Goal: Information Seeking & Learning: Find specific fact

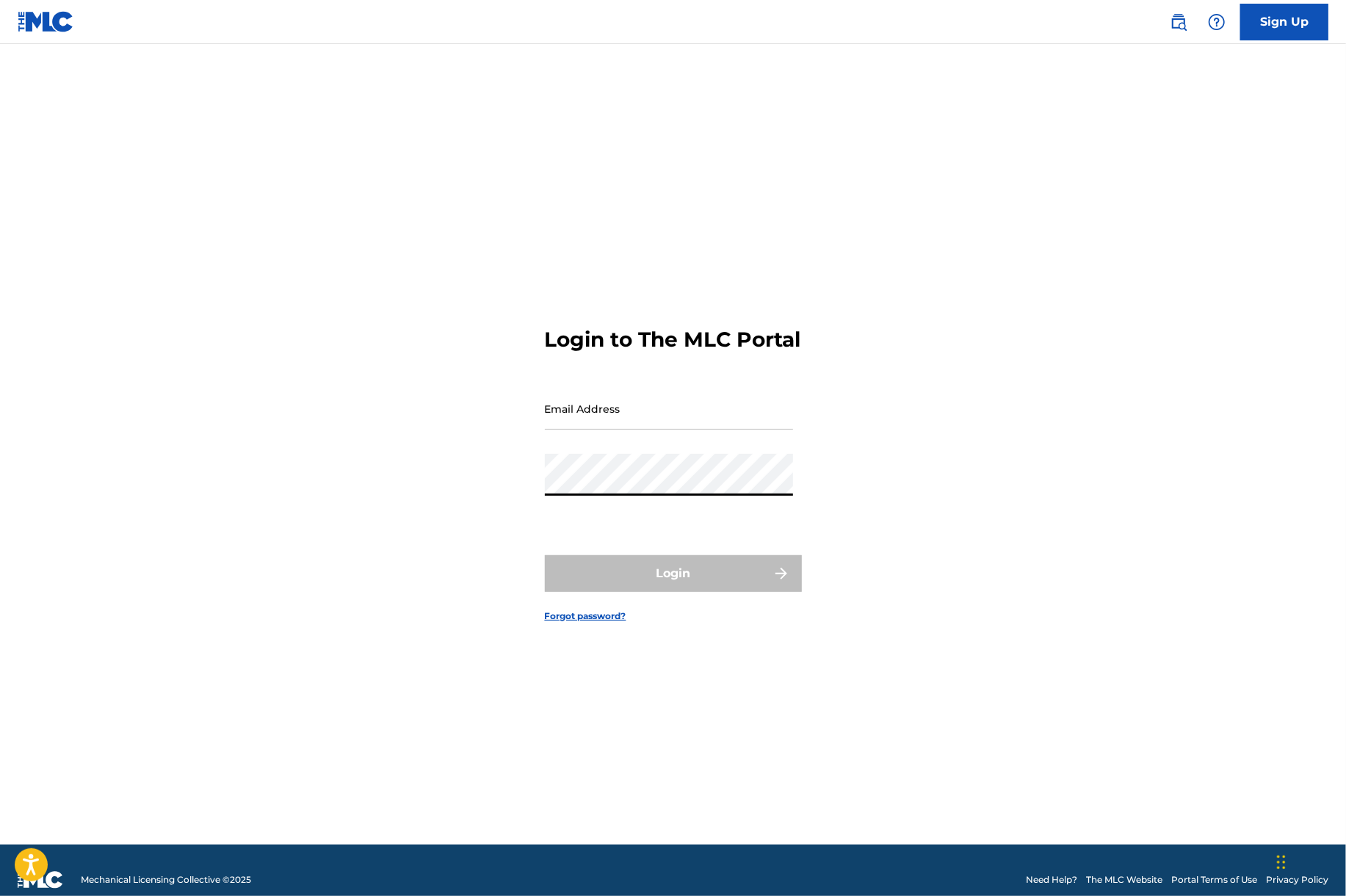
type input "[EMAIL_ADDRESS][DOMAIN_NAME]"
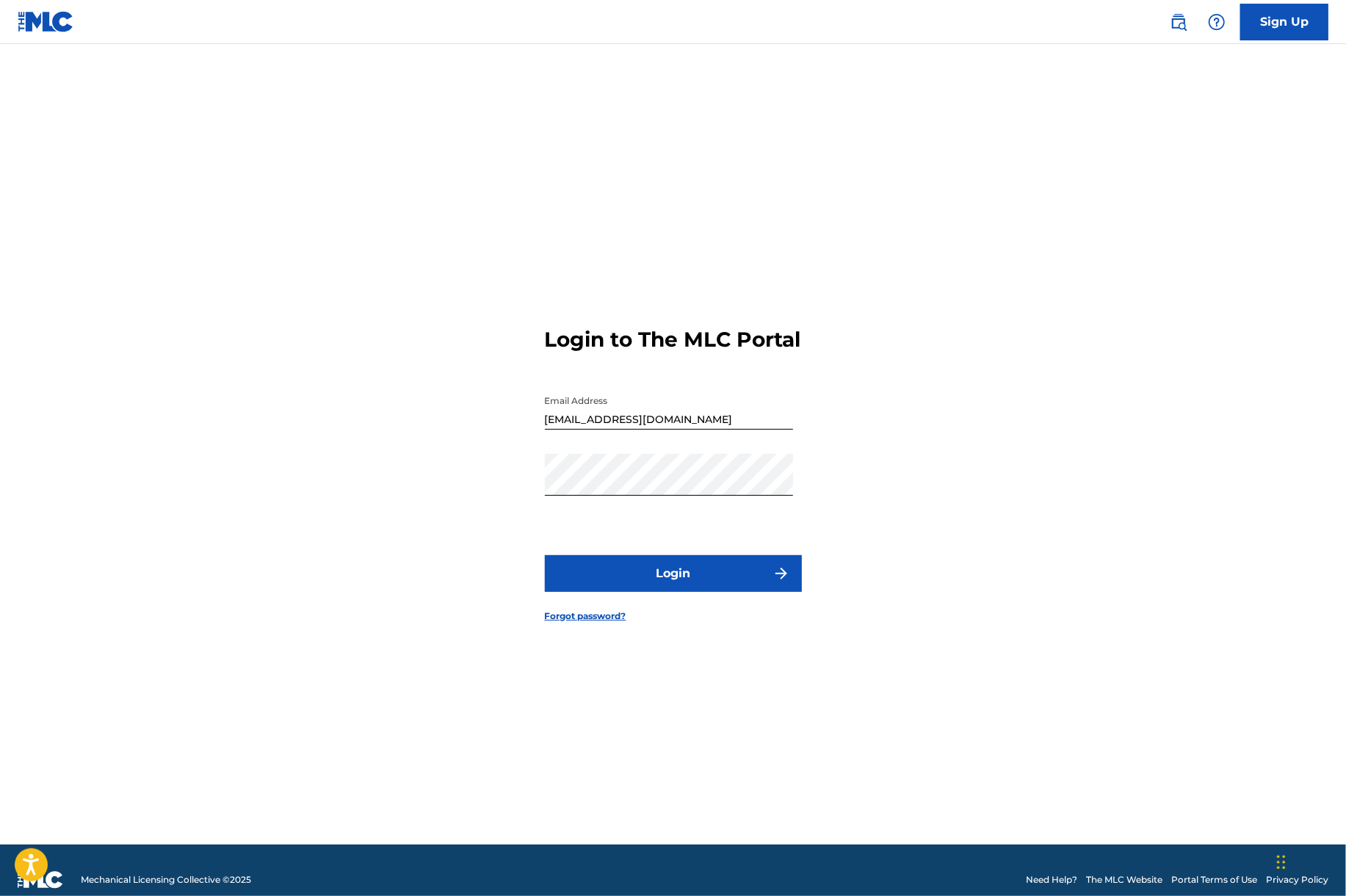
click at [623, 579] on button "Login" at bounding box center [673, 573] width 257 height 37
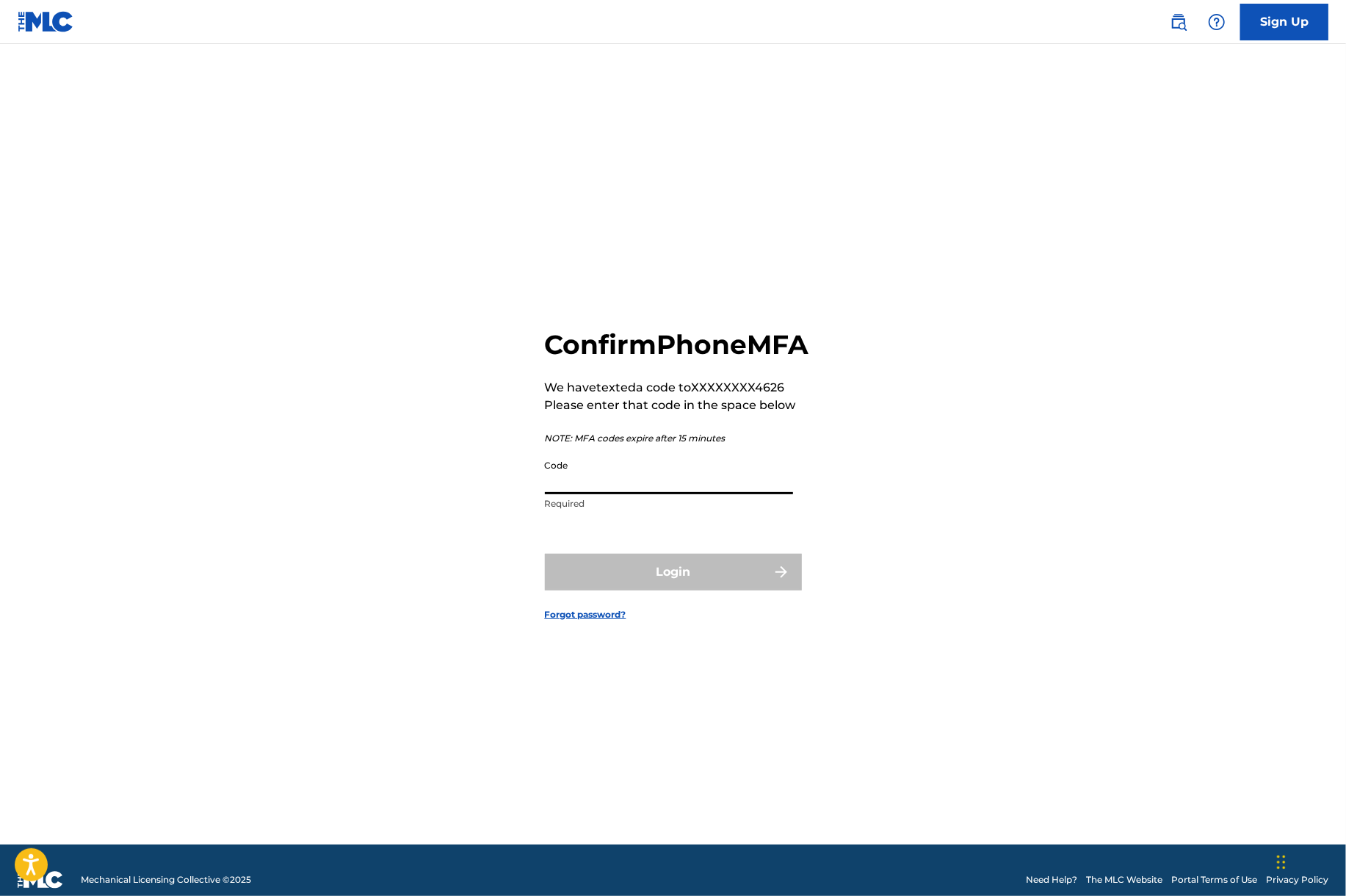
click at [654, 490] on input "Code" at bounding box center [669, 473] width 248 height 42
type input "407792"
click at [545, 554] on button "Login" at bounding box center [673, 571] width 257 height 37
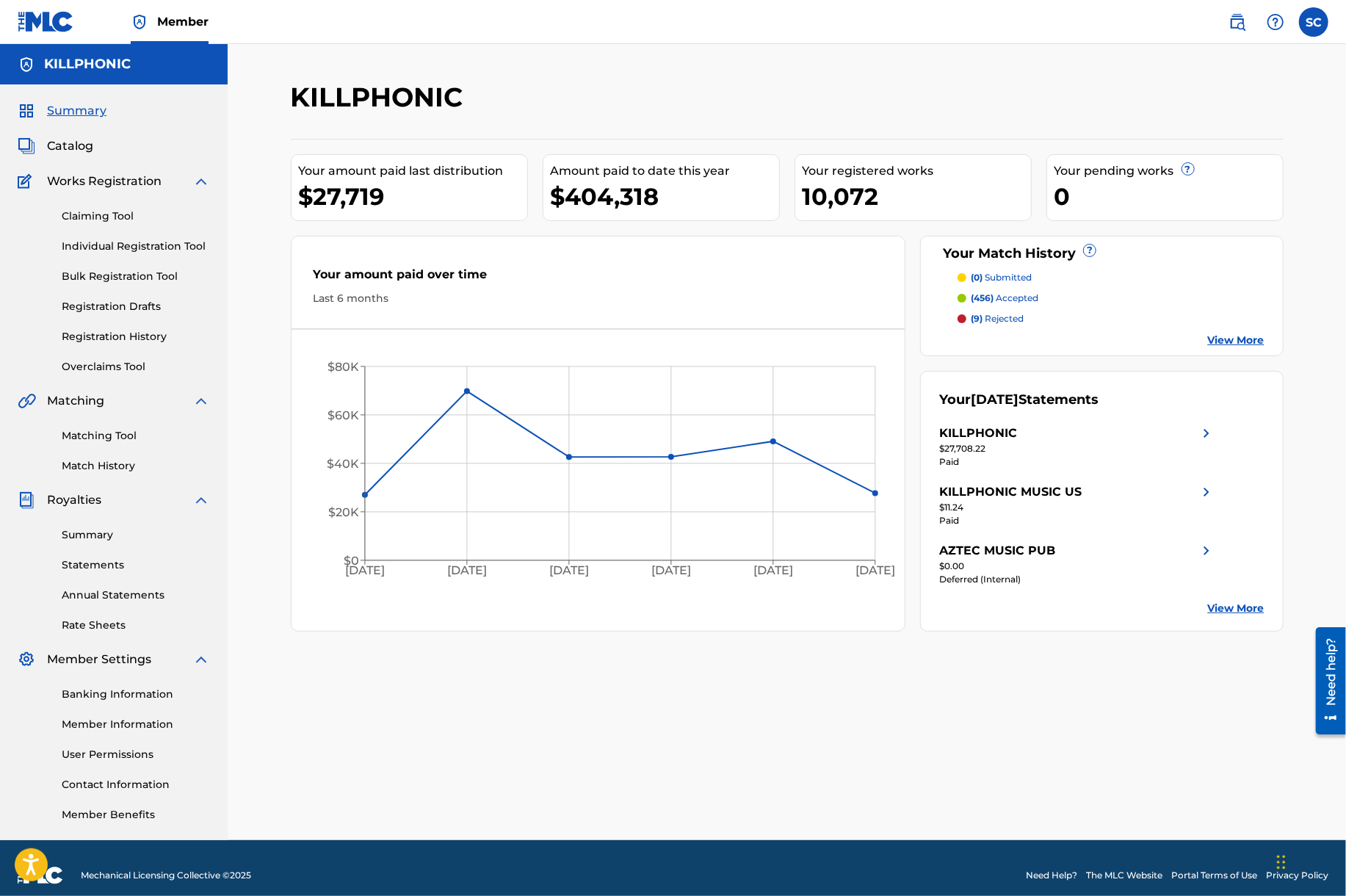
click at [1229, 24] on link at bounding box center [1237, 22] width 29 height 29
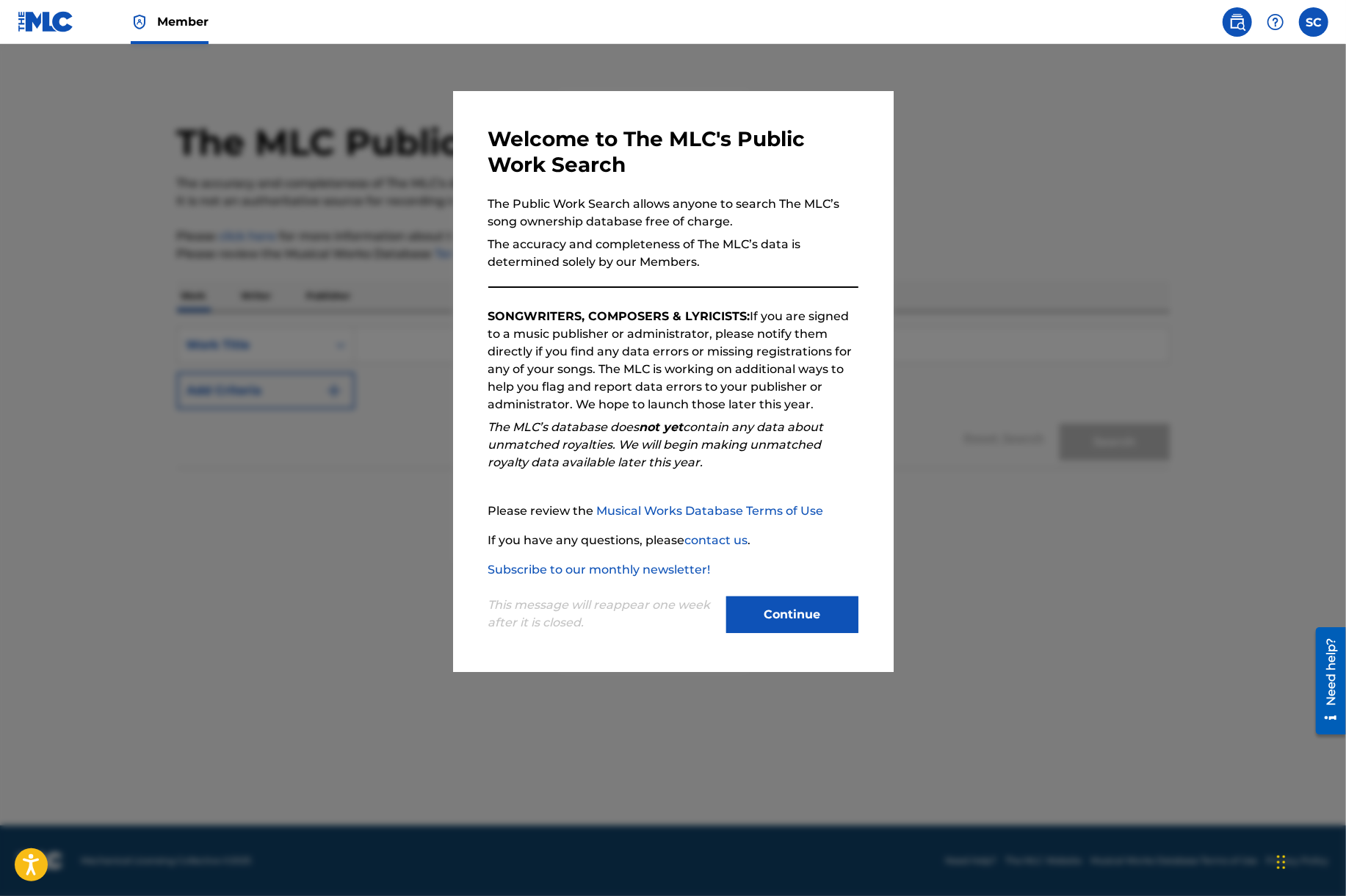
click at [792, 595] on div "This message will reappear one week after it is closed. Continue" at bounding box center [674, 607] width 370 height 58
click at [797, 602] on button "Continue" at bounding box center [792, 614] width 132 height 37
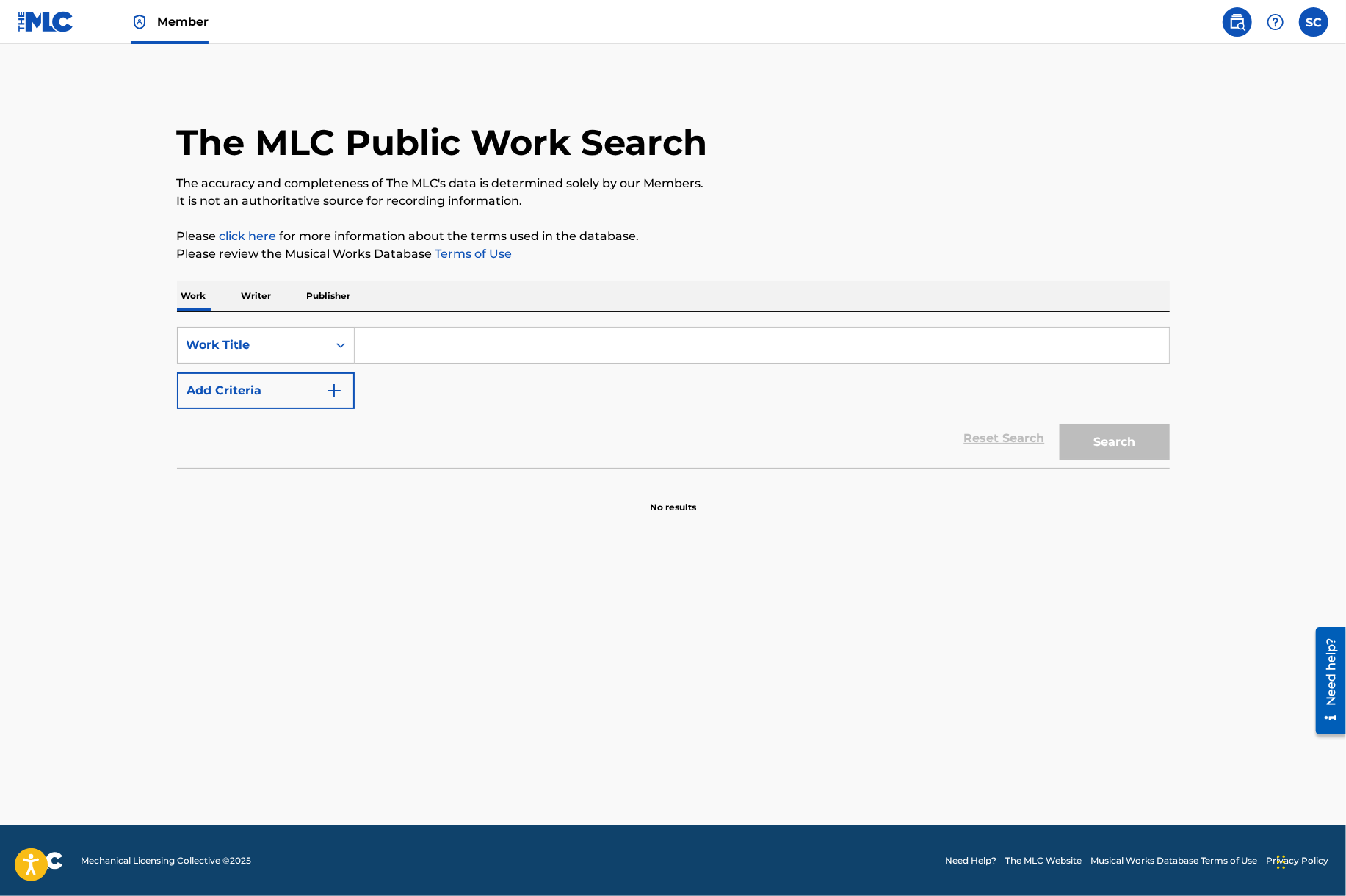
click at [398, 338] on input "Search Form" at bounding box center [761, 344] width 814 height 35
paste input "Nothing's cool"
type input "Nothing's cool"
click at [1059, 424] on button "Search" at bounding box center [1115, 442] width 110 height 37
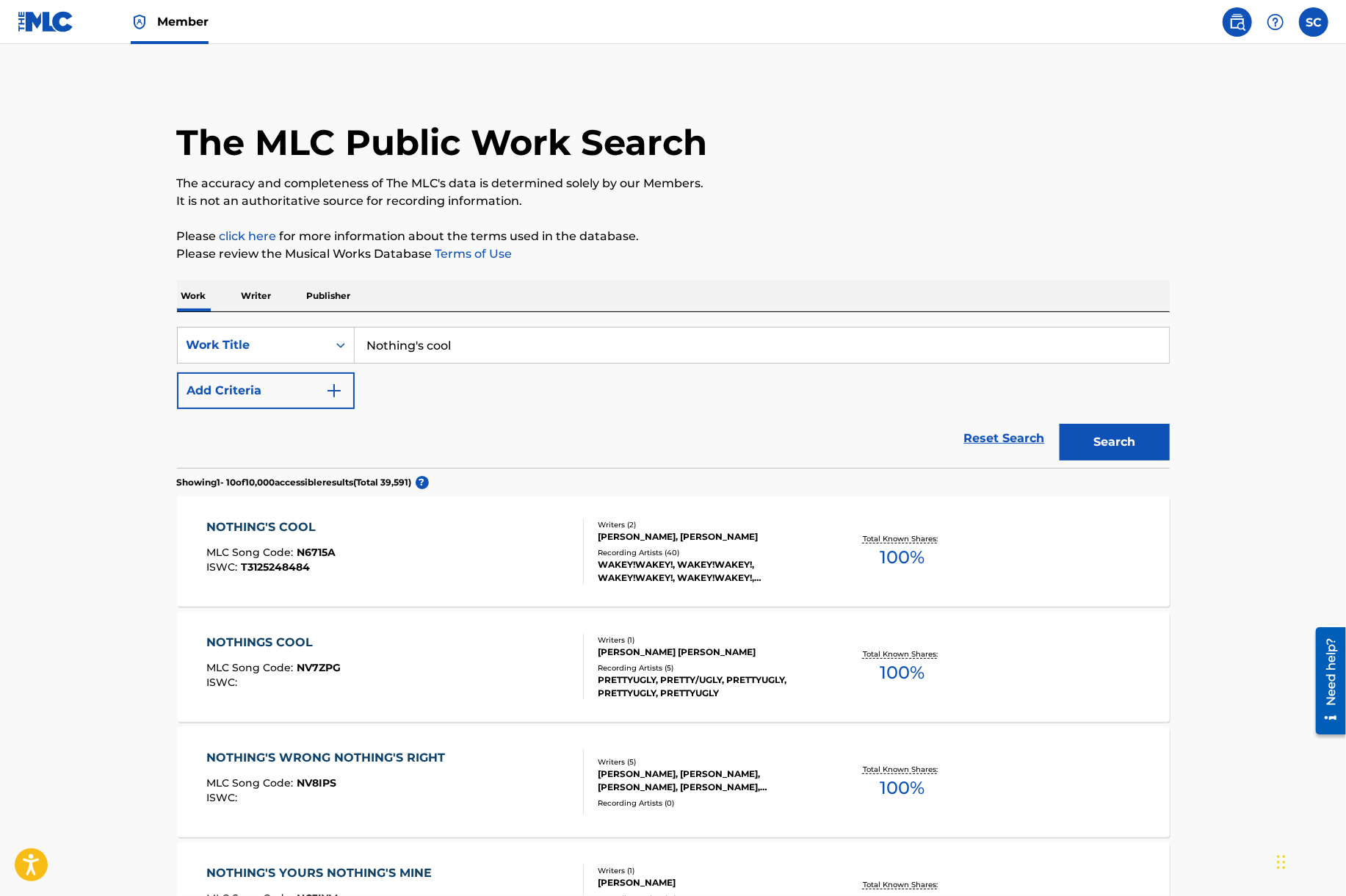
click at [301, 398] on button "Add Criteria" at bounding box center [265, 390] width 178 height 37
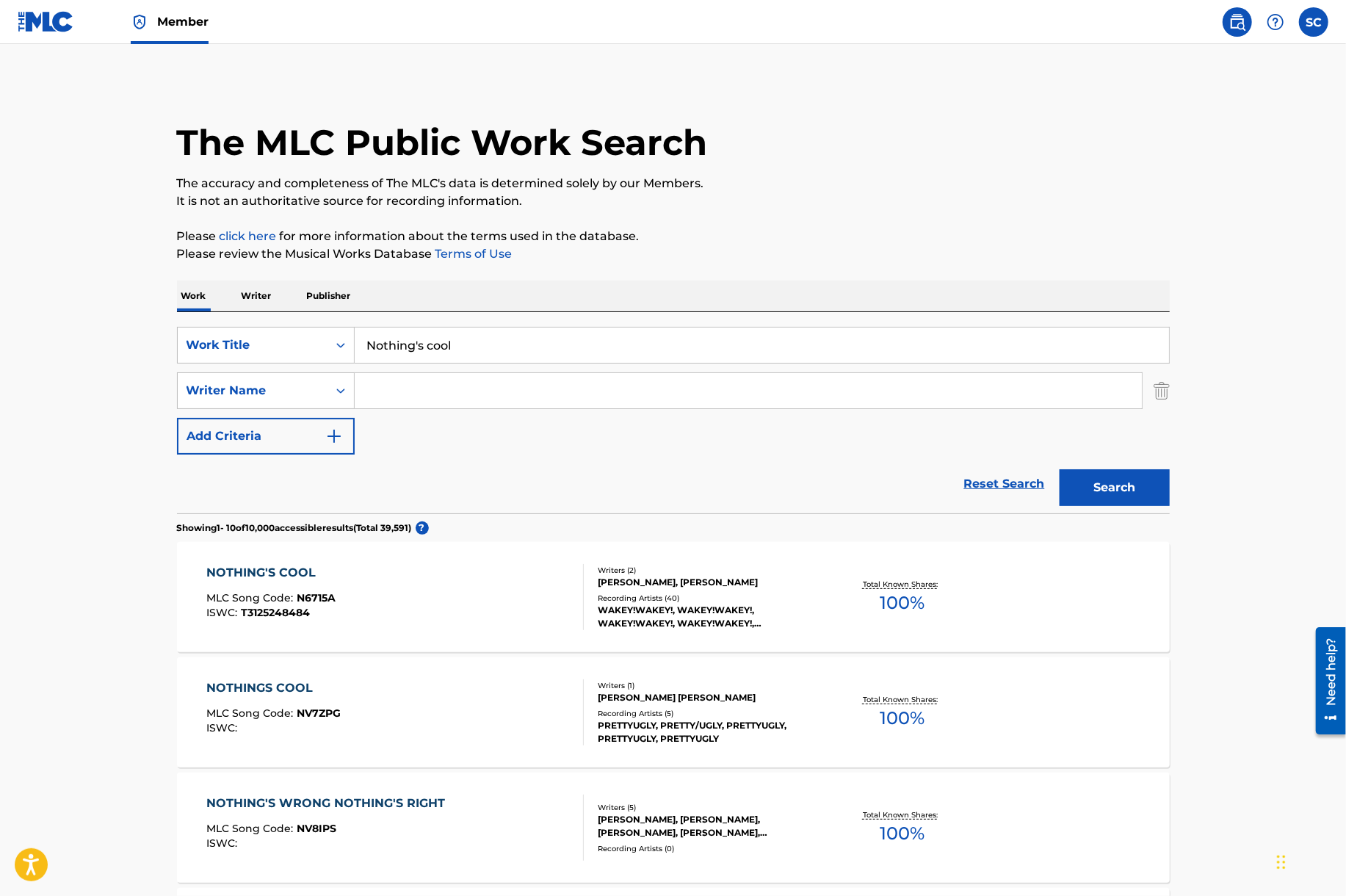
click at [551, 612] on div "NOTHING'S COOL MLC Song Code : N6715A ISWC : T3125248484" at bounding box center [395, 597] width 377 height 66
